Goal: Transaction & Acquisition: Purchase product/service

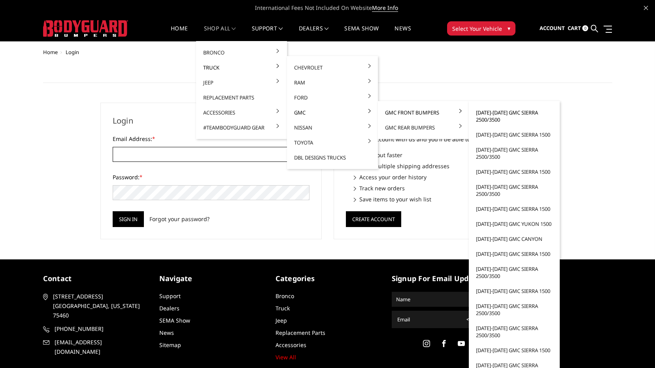
type input "[EMAIL_ADDRESS][DOMAIN_NAME]"
click at [508, 113] on link "[DATE]-[DATE] GMC Sierra 2500/3500" at bounding box center [514, 116] width 85 height 22
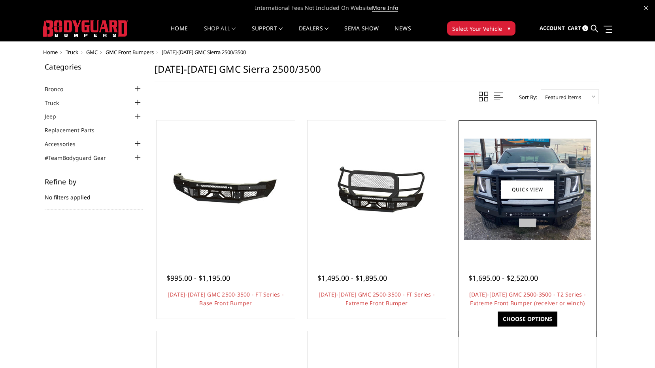
click at [566, 212] on img at bounding box center [527, 190] width 126 height 102
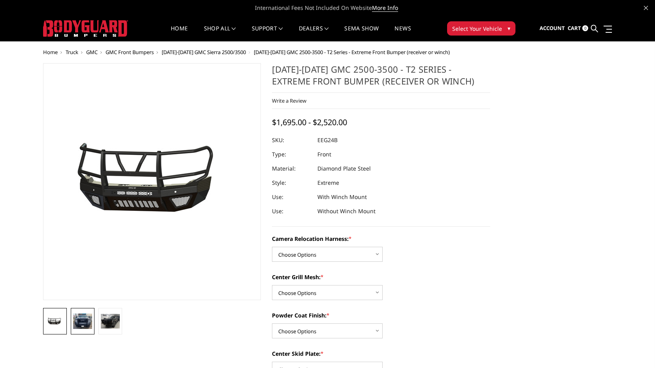
click at [82, 328] on img at bounding box center [82, 321] width 19 height 15
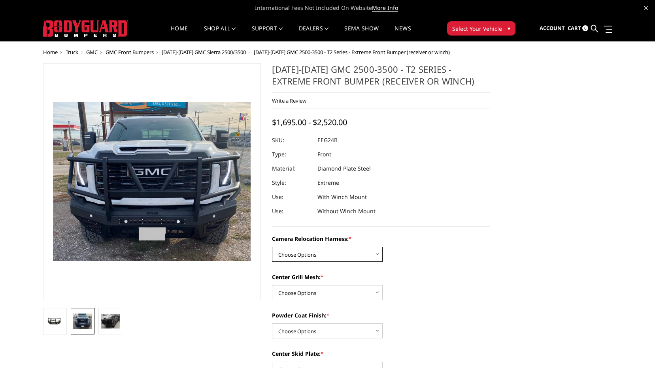
click at [331, 256] on select "Choose Options Without camera harness With camera harness" at bounding box center [327, 254] width 111 height 15
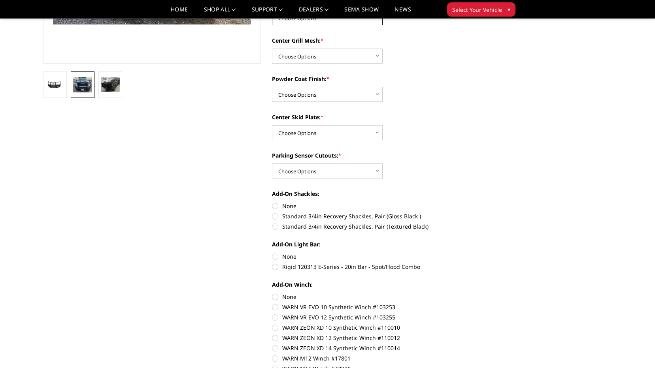
scroll to position [158, 0]
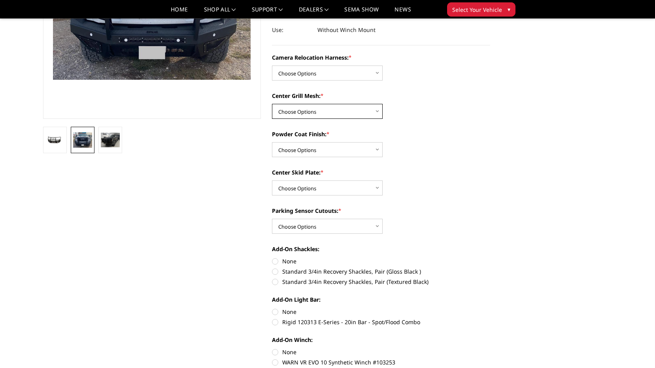
click at [313, 112] on select "Choose Options Without expanded metal With expanded metal" at bounding box center [327, 111] width 111 height 15
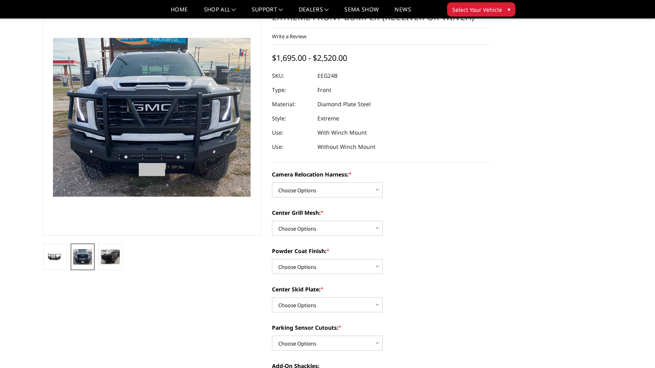
scroll to position [40, 0]
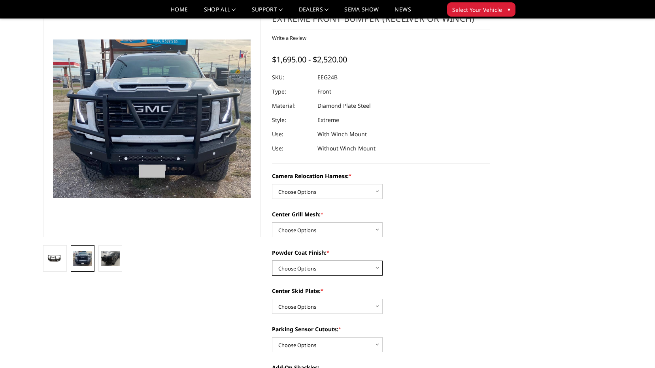
click at [334, 274] on select "Choose Options Textured Black Powder Coat Gloss Black Powder Coat Bare Metal" at bounding box center [327, 268] width 111 height 15
